Goal: Use online tool/utility: Utilize a website feature to perform a specific function

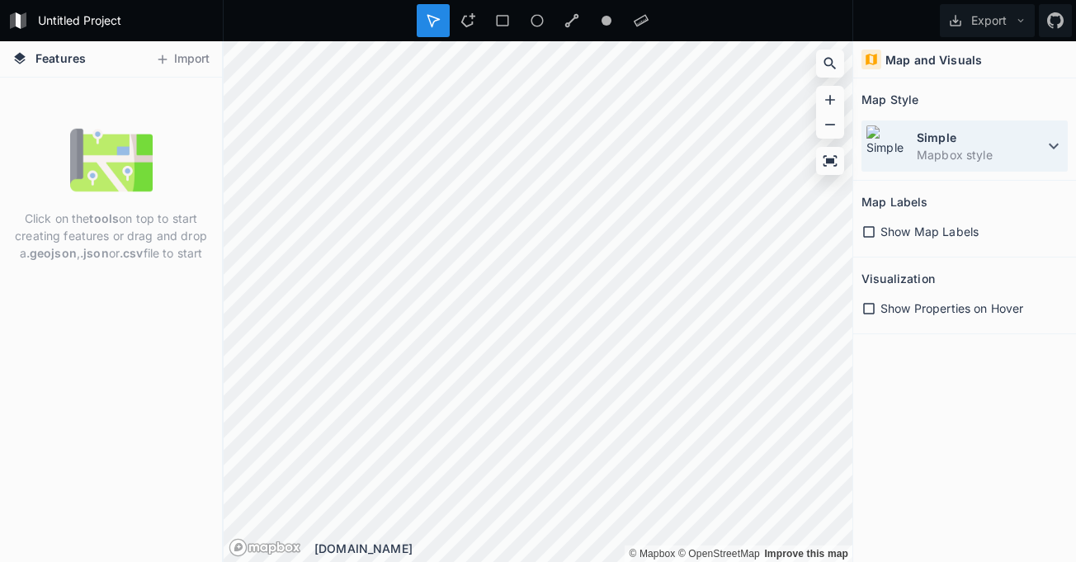
click at [1045, 151] on icon at bounding box center [1054, 146] width 20 height 20
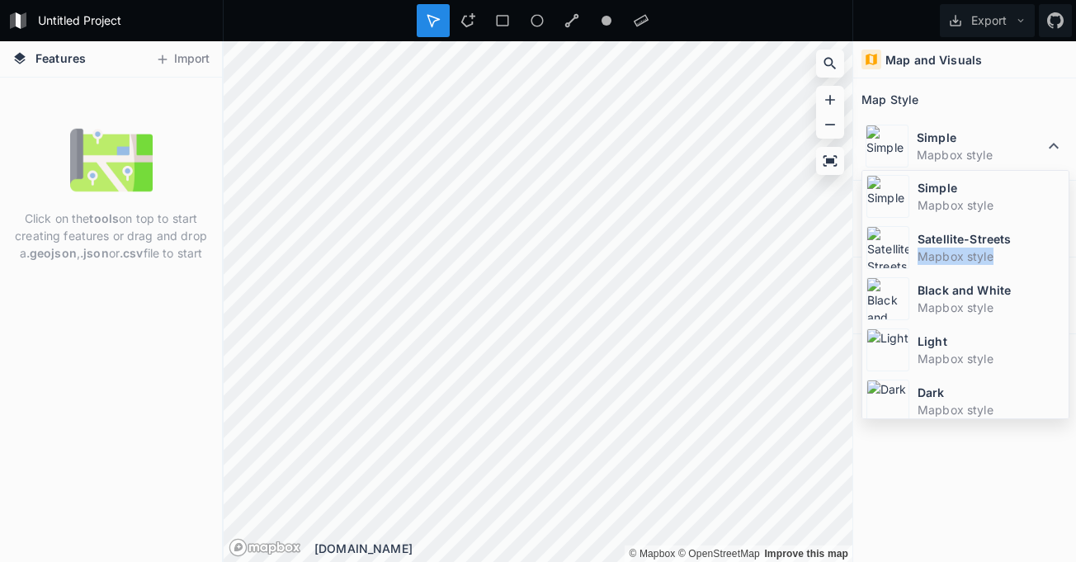
drag, startPoint x: 1055, startPoint y: 238, endPoint x: 1062, endPoint y: 254, distance: 17.0
click at [1062, 254] on div "Simple Mapbox style Satellite-Streets Mapbox style Black and White Mapbox style…" at bounding box center [965, 294] width 208 height 249
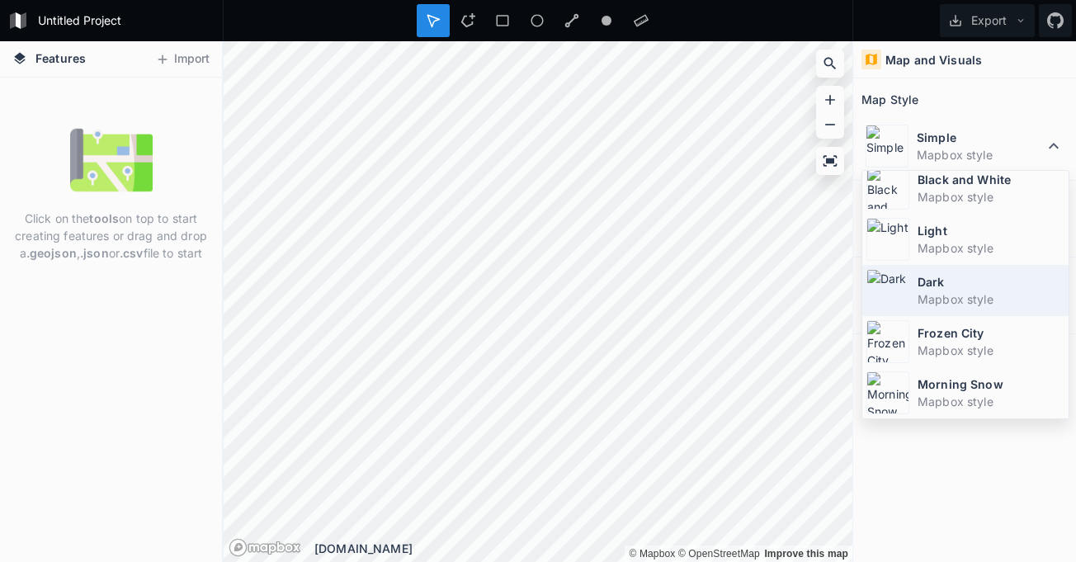
click at [978, 314] on div "Dark Mapbox style" at bounding box center [965, 290] width 206 height 51
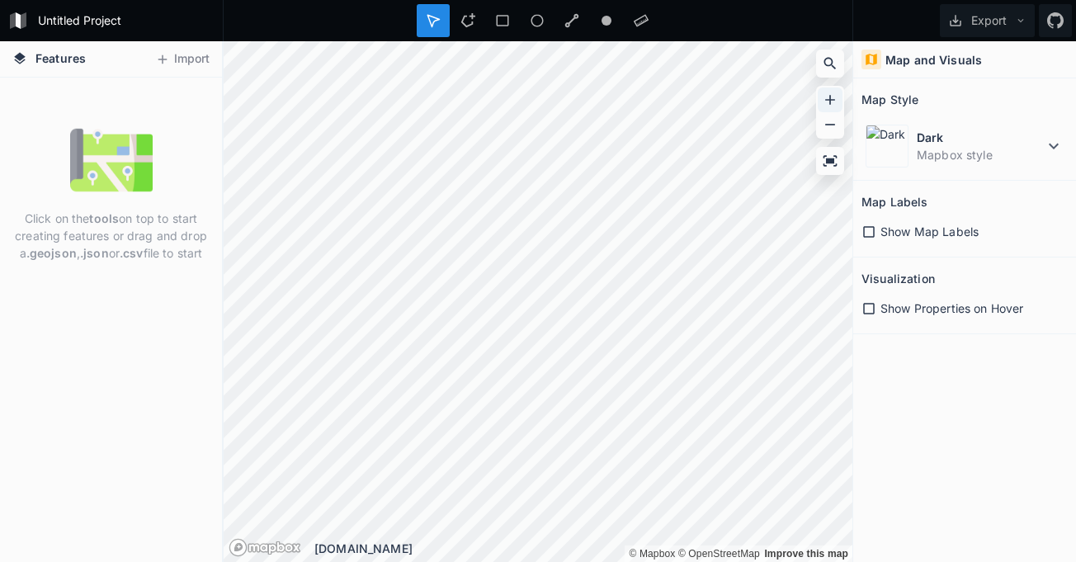
click at [823, 104] on icon at bounding box center [830, 100] width 17 height 17
click at [838, 96] on div at bounding box center [830, 99] width 25 height 25
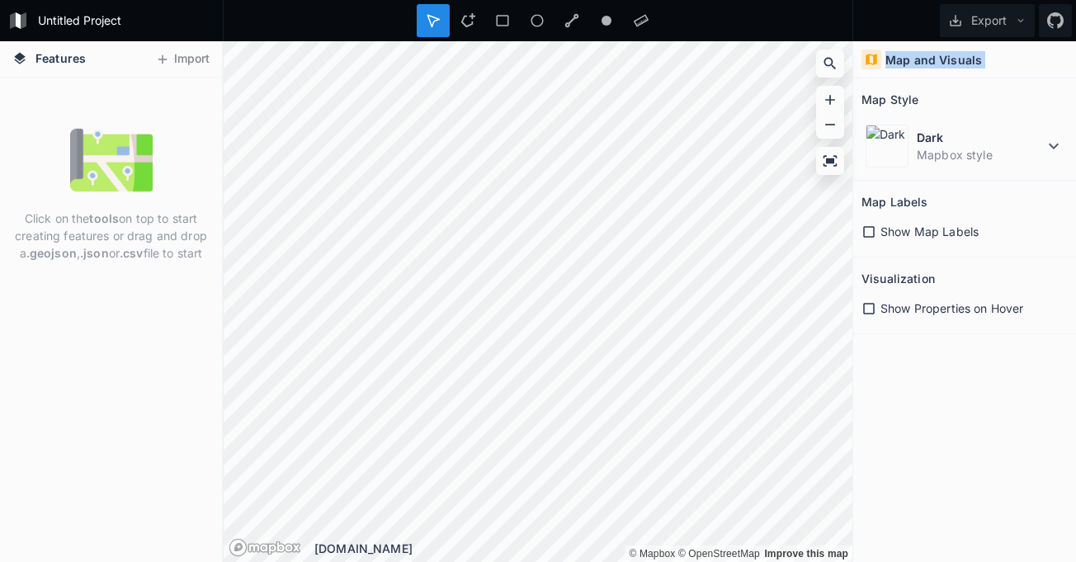
click at [644, 41] on div "© Mapbox © OpenStreetMap Improve this map © Mapbox © OpenStreetMap Improve this…" at bounding box center [538, 41] width 629 height 0
click at [827, 93] on icon at bounding box center [830, 100] width 17 height 17
click at [869, 225] on icon at bounding box center [868, 231] width 15 height 15
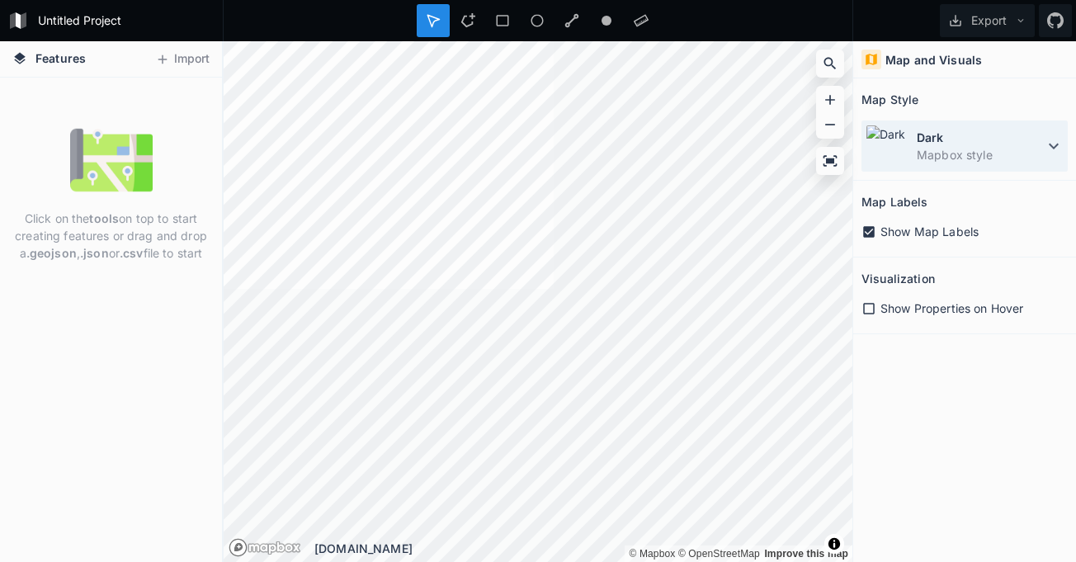
click at [898, 155] on img at bounding box center [887, 146] width 43 height 43
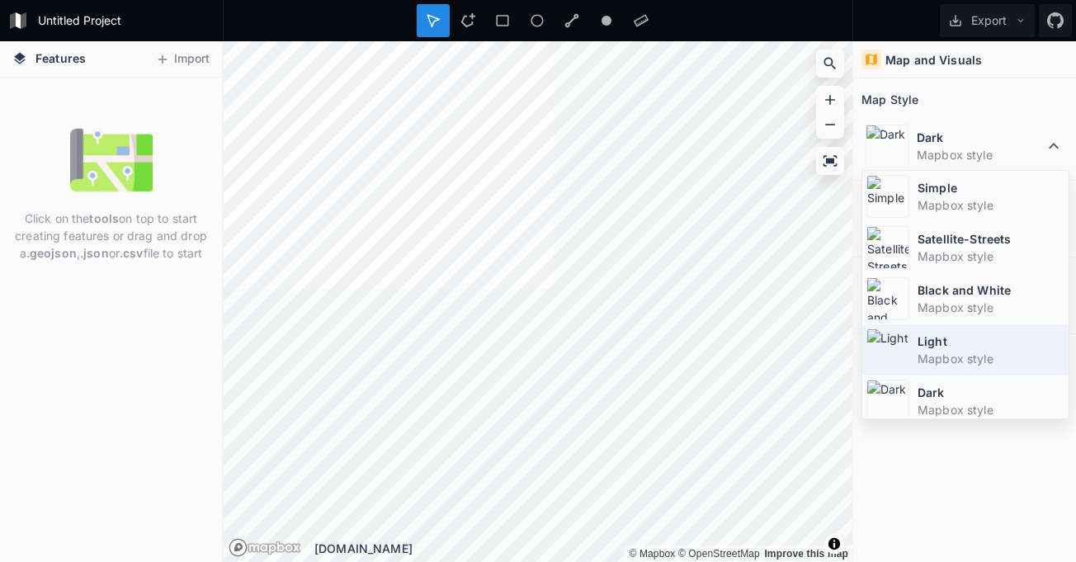
click at [946, 350] on dd "Mapbox style" at bounding box center [991, 358] width 147 height 17
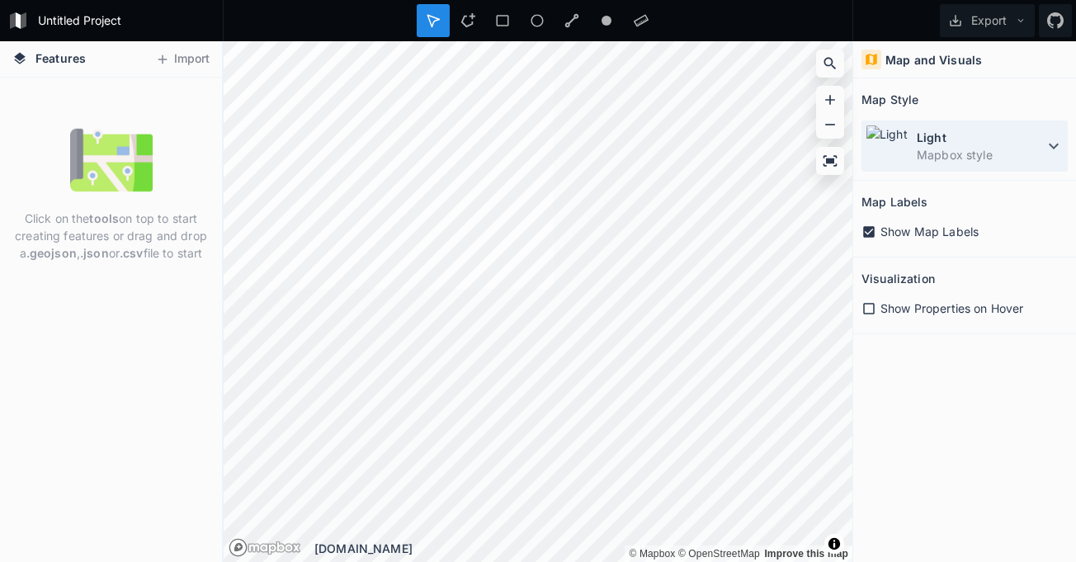
click at [925, 144] on dt "Light" at bounding box center [980, 137] width 127 height 17
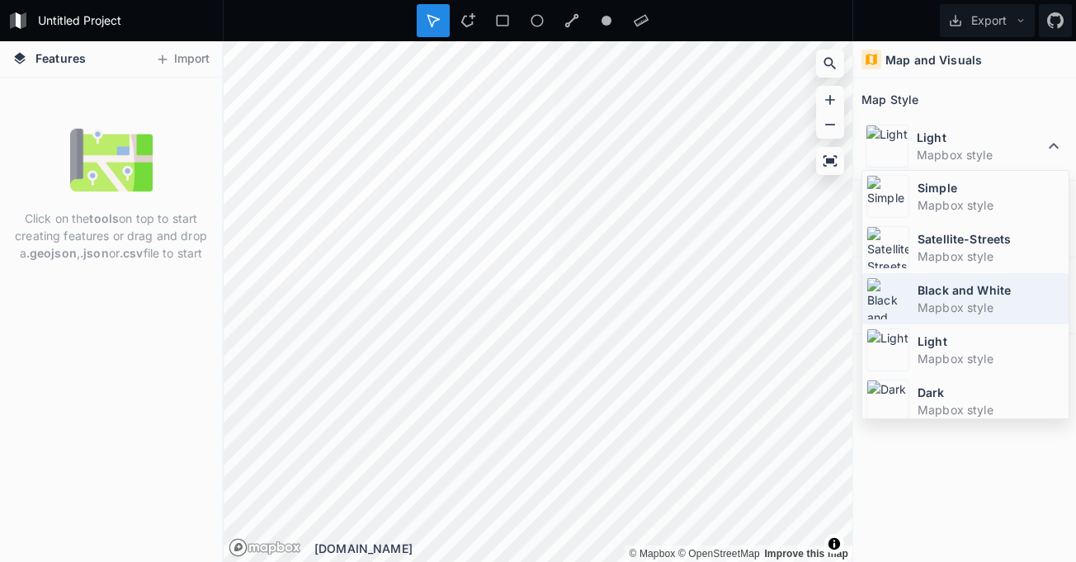
click at [911, 317] on div "Black and White Mapbox style" at bounding box center [965, 298] width 206 height 51
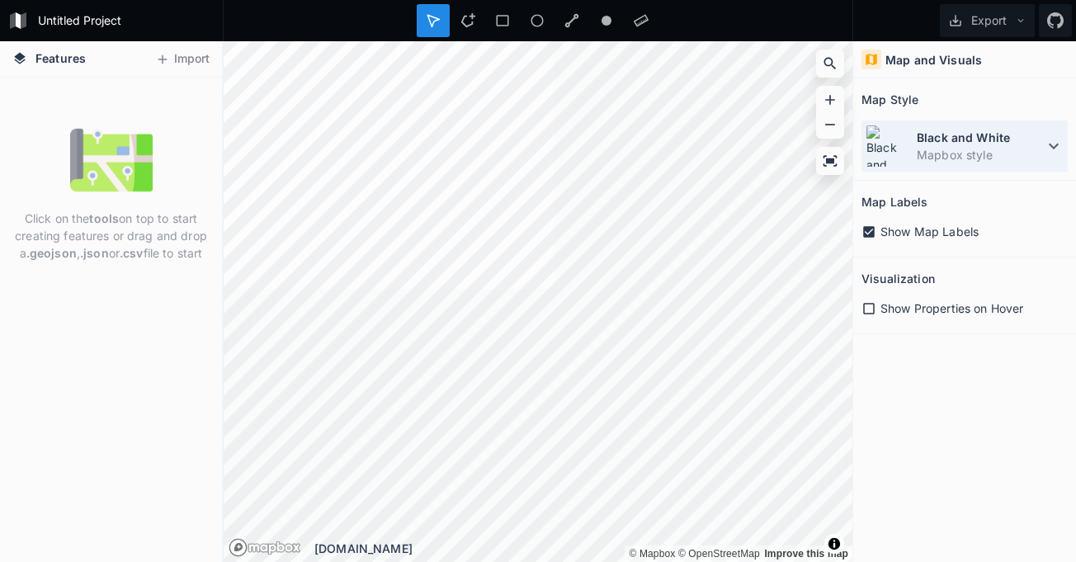
click at [913, 159] on div "Black and White Mapbox style" at bounding box center [964, 145] width 206 height 51
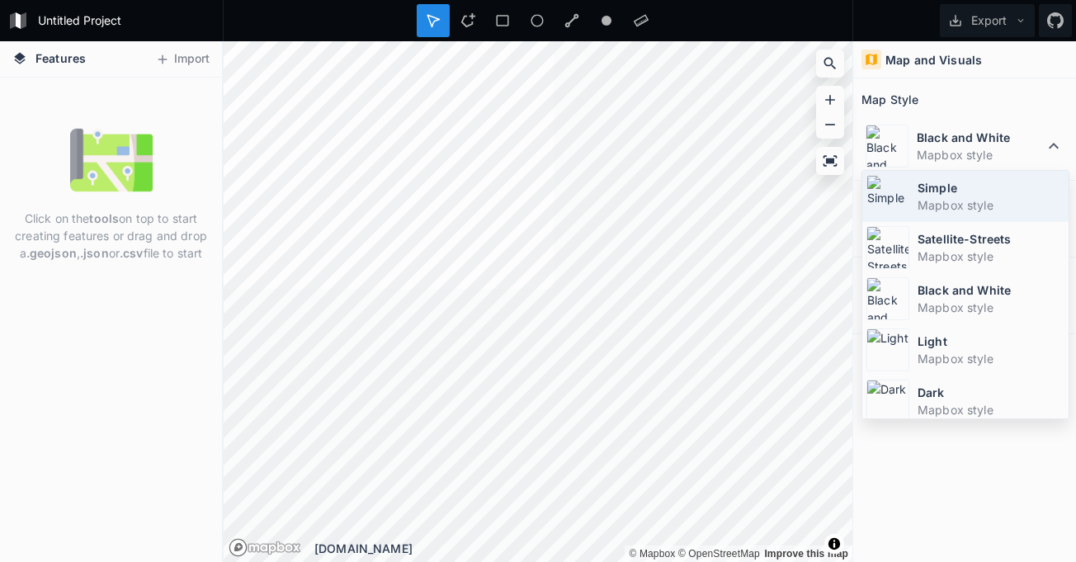
click at [942, 191] on dt "Simple" at bounding box center [991, 187] width 147 height 17
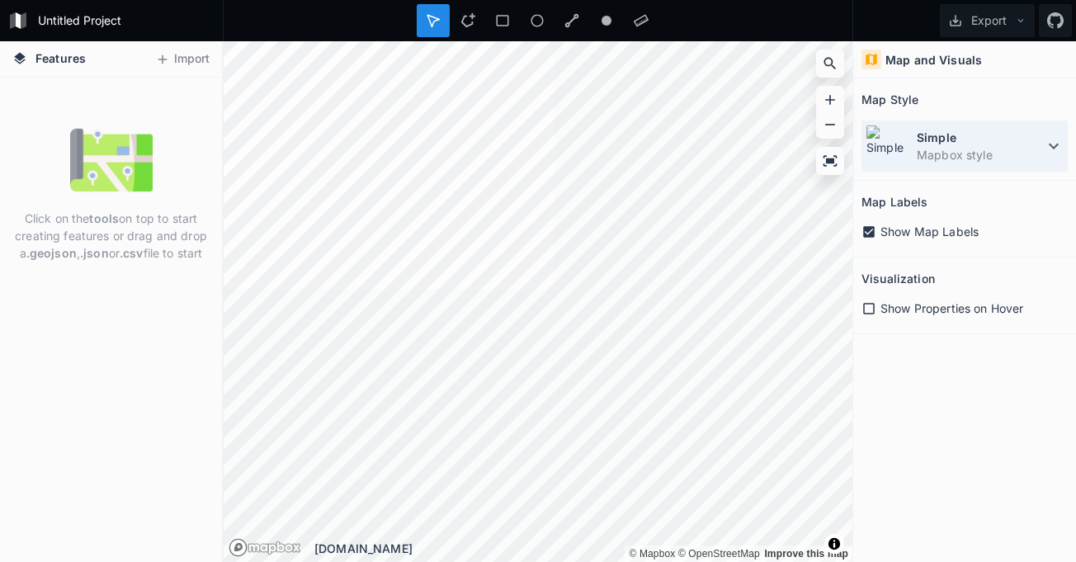
click at [962, 143] on dt "Simple" at bounding box center [980, 137] width 127 height 17
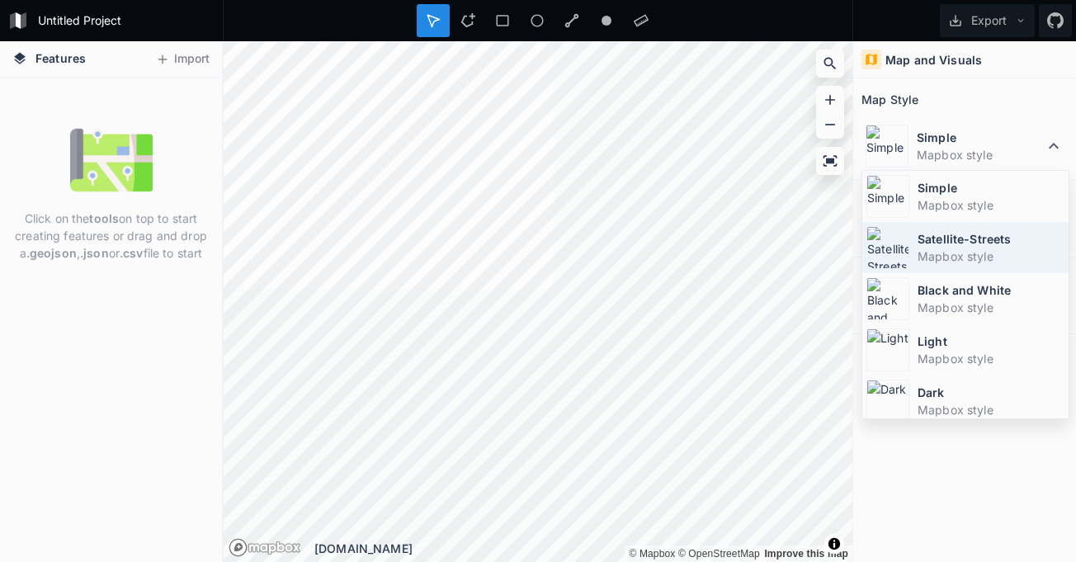
click at [943, 272] on div "Satellite-Streets Mapbox style" at bounding box center [965, 247] width 206 height 51
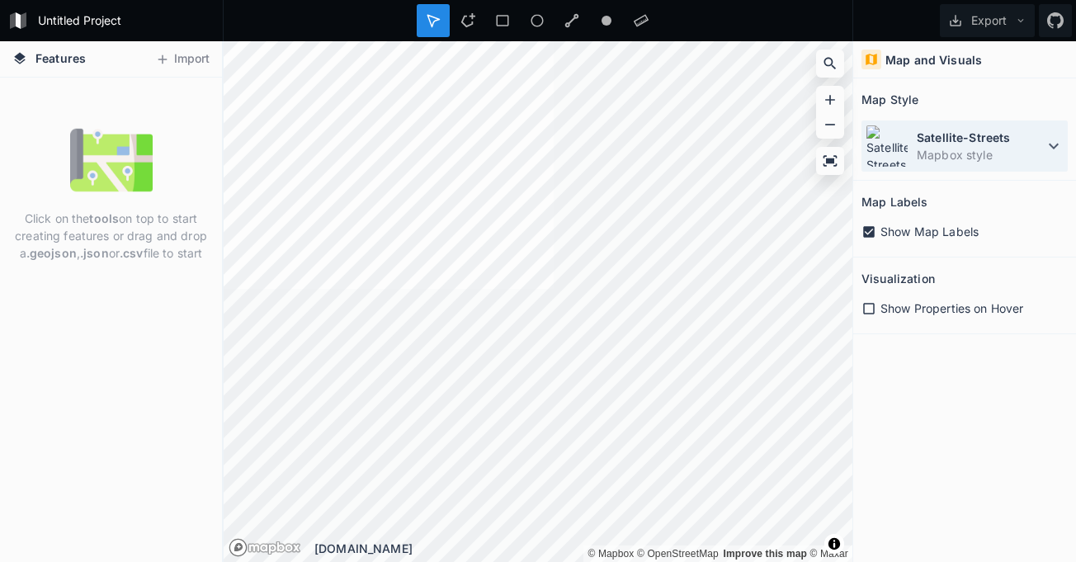
click at [942, 163] on dd "Mapbox style" at bounding box center [980, 154] width 127 height 17
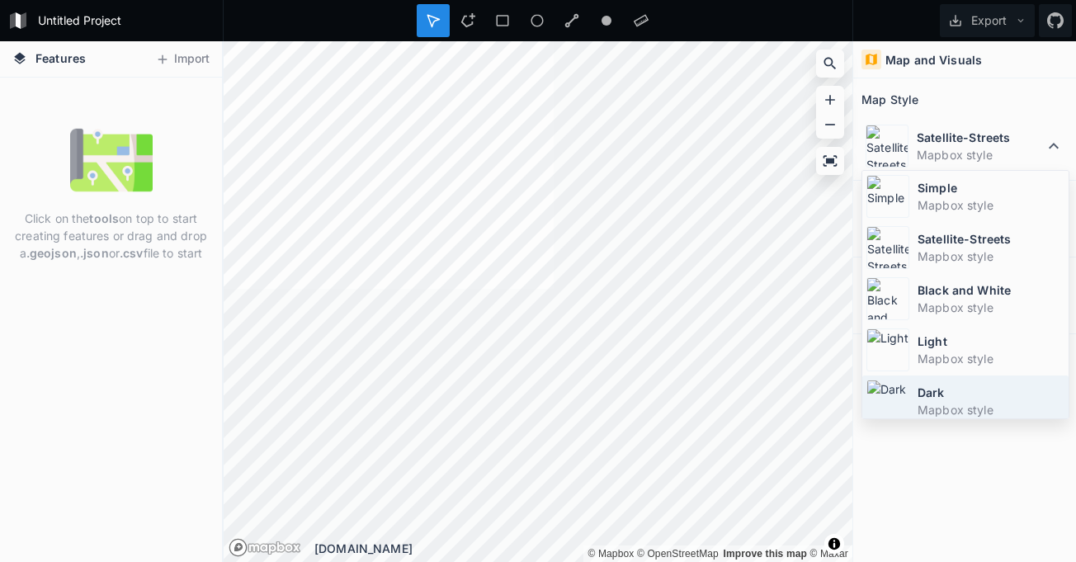
click at [942, 410] on dd "Mapbox style" at bounding box center [991, 409] width 147 height 17
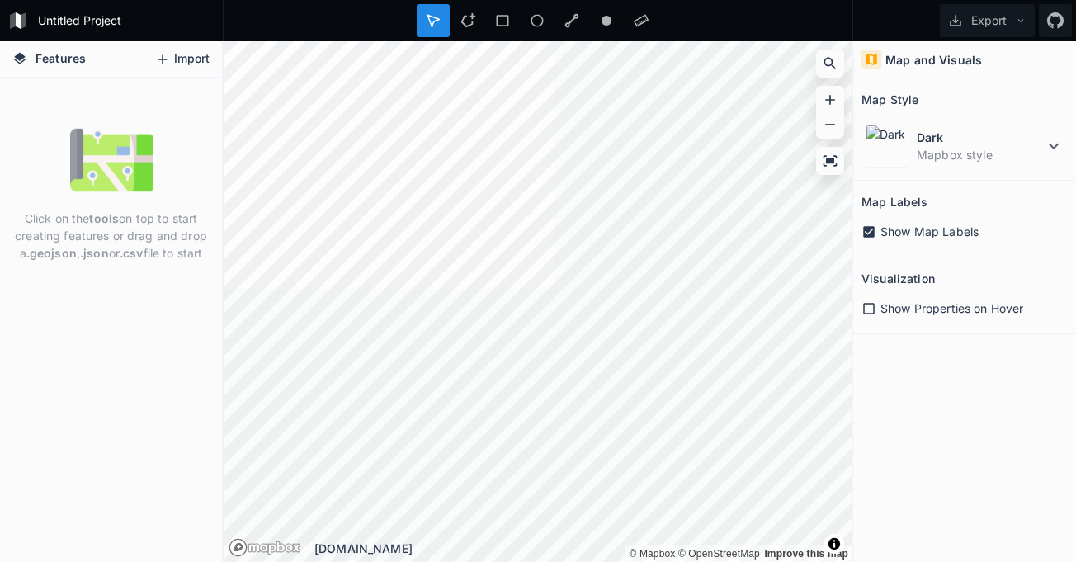
click at [169, 64] on icon at bounding box center [162, 59] width 15 height 15
click at [189, 58] on button "Import" at bounding box center [182, 59] width 71 height 26
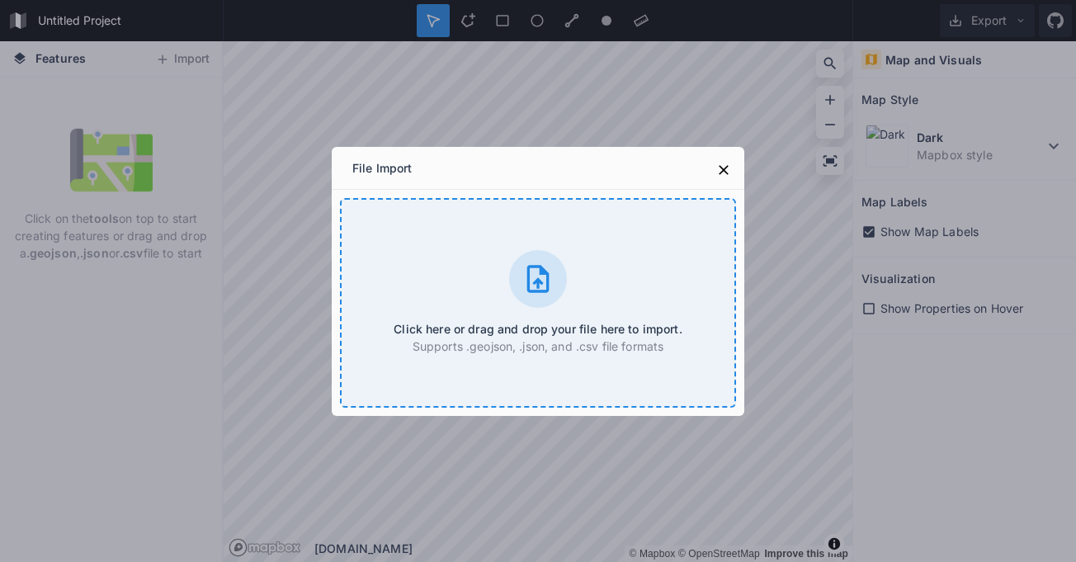
click at [455, 262] on div "Click here or drag and drop your file here to import. Supports .geojson, .json,…" at bounding box center [538, 303] width 396 height 210
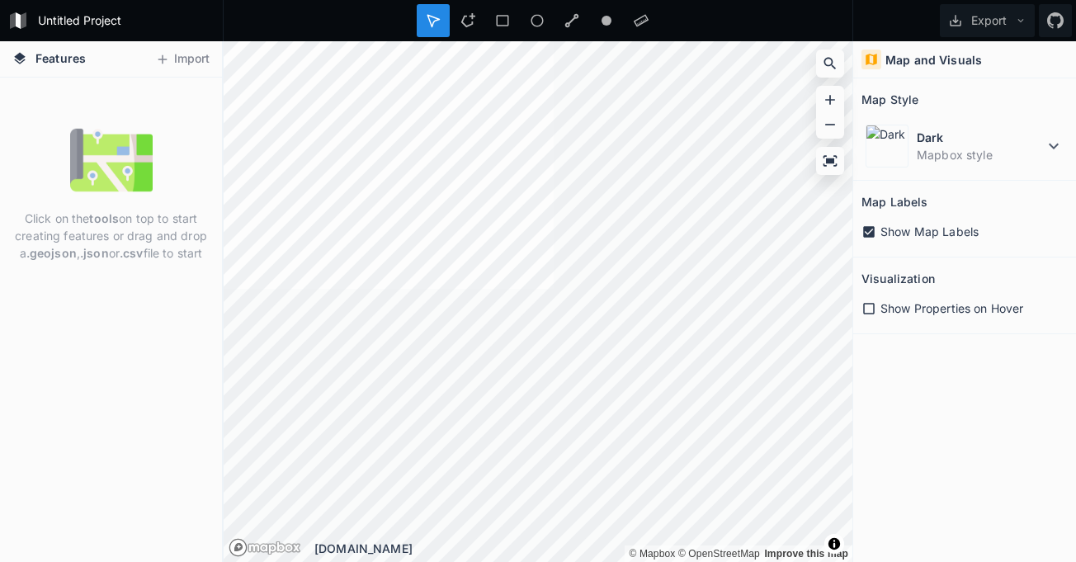
click at [61, 59] on span "Features" at bounding box center [60, 58] width 50 height 17
click at [1075, 561] on div "Map and Visuals Map Style Dark Mapbox style Map Labels Show Map Labels Visualiz…" at bounding box center [964, 301] width 223 height 521
